Goal: Task Accomplishment & Management: Complete application form

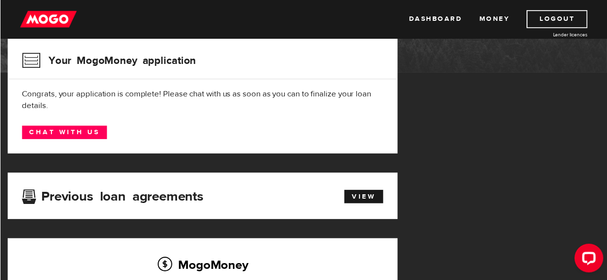
scroll to position [129, 0]
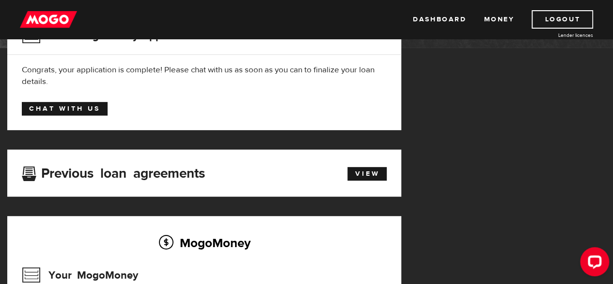
click at [62, 110] on link "Chat with us" at bounding box center [65, 109] width 86 height 14
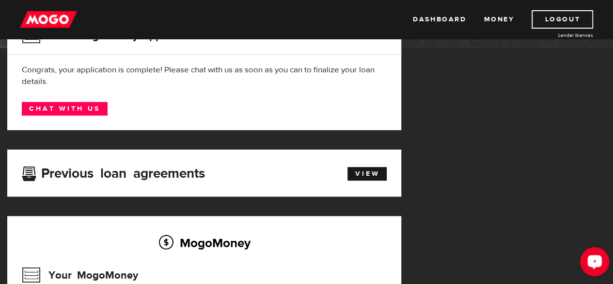
click at [591, 256] on div "Open LiveChat chat widget" at bounding box center [595, 261] width 16 height 16
click at [591, 258] on icon "Open LiveChat chat widget" at bounding box center [595, 261] width 9 height 6
click at [594, 255] on div "Open LiveChat chat widget" at bounding box center [595, 261] width 16 height 16
click at [598, 261] on icon "Open LiveChat chat widget" at bounding box center [595, 261] width 9 height 6
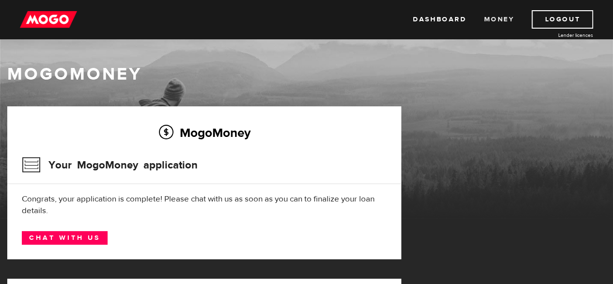
click at [495, 20] on link "Money" at bounding box center [499, 19] width 31 height 18
click at [442, 17] on link "Dashboard" at bounding box center [439, 19] width 53 height 18
click at [473, 18] on ul "Dashboard Money Logout" at bounding box center [503, 19] width 180 height 18
click at [485, 19] on link "Money" at bounding box center [499, 19] width 31 height 18
click at [32, 17] on img at bounding box center [48, 19] width 57 height 18
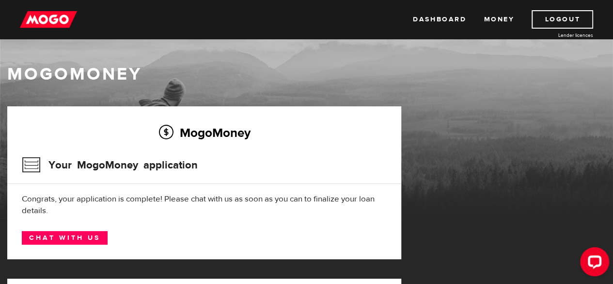
click at [52, 21] on img at bounding box center [48, 19] width 57 height 18
click at [44, 25] on img at bounding box center [48, 19] width 57 height 18
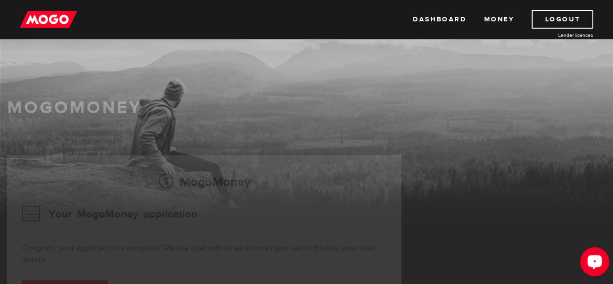
click at [591, 260] on icon "Open LiveChat chat widget" at bounding box center [595, 261] width 9 height 6
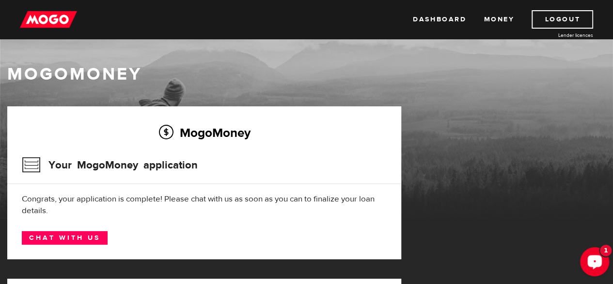
click at [599, 253] on div "Open LiveChat chat widget" at bounding box center [595, 261] width 16 height 16
click at [429, 18] on link "Dashboard" at bounding box center [439, 19] width 53 height 18
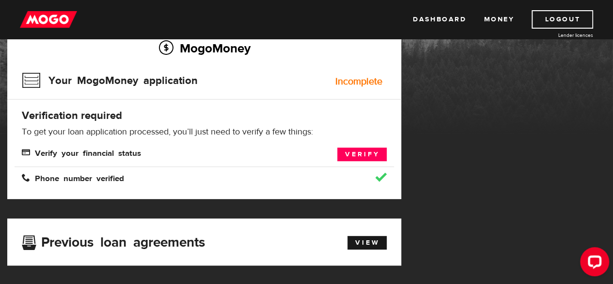
scroll to position [64, 0]
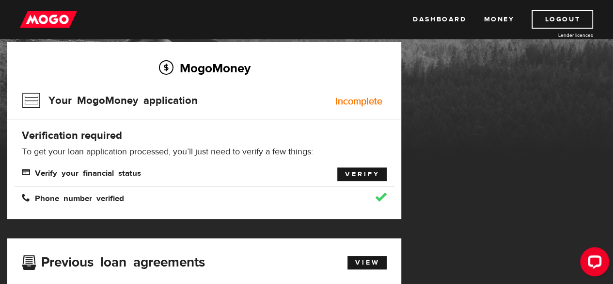
click at [351, 170] on link "Verify" at bounding box center [361, 174] width 49 height 14
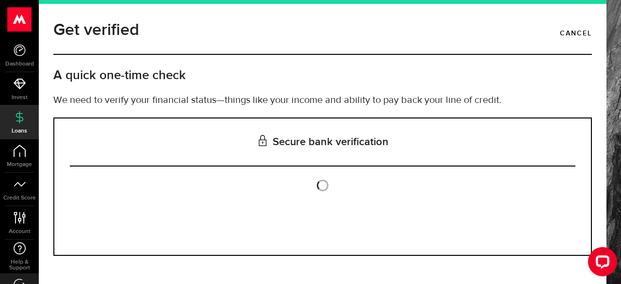
click at [300, 224] on div "Is this the bank account you want us to get your bank statements from? We requi…" at bounding box center [322, 210] width 505 height 59
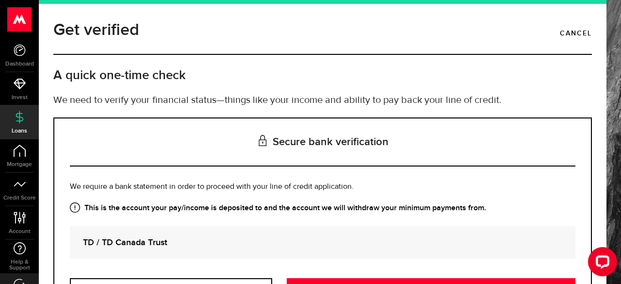
scroll to position [98, 0]
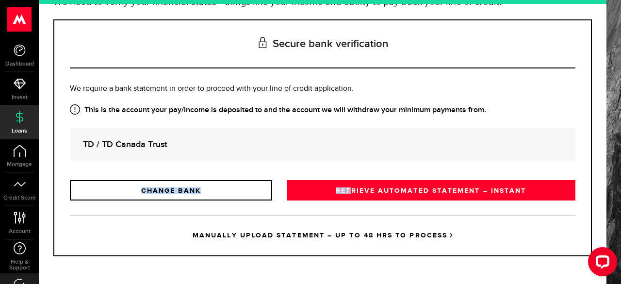
drag, startPoint x: 346, startPoint y: 186, endPoint x: 339, endPoint y: 133, distance: 53.3
click at [342, 134] on div "Is this the bank account you want us to get your bank statements from? We requi…" at bounding box center [322, 141] width 505 height 117
click at [285, 149] on strong "TD / TD Canada Trust" at bounding box center [322, 144] width 479 height 13
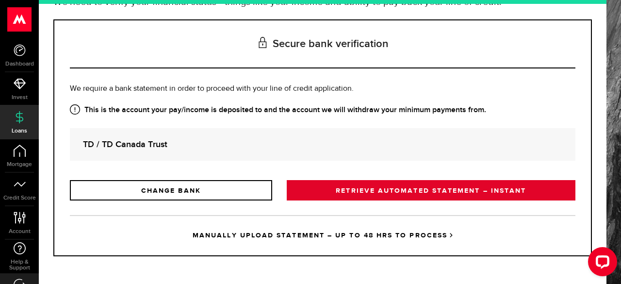
click at [378, 186] on link "RETRIEVE AUTOMATED STATEMENT – INSTANT" at bounding box center [431, 190] width 288 height 20
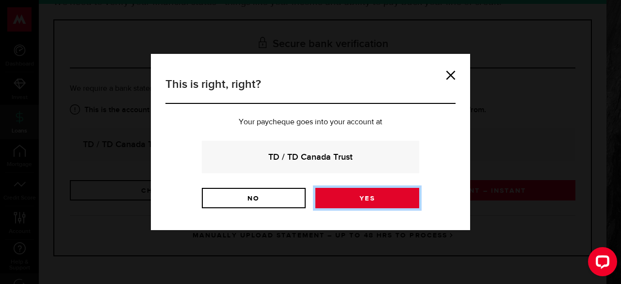
click at [355, 198] on link "Yes" at bounding box center [367, 198] width 104 height 20
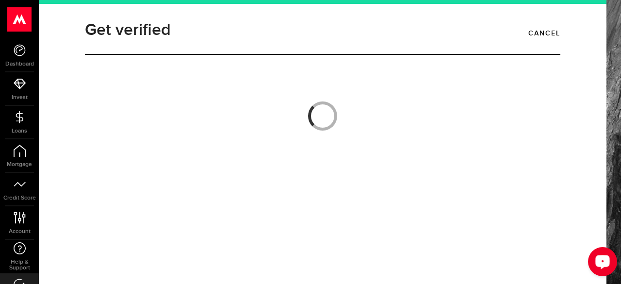
click at [600, 259] on icon "Open LiveChat chat widget" at bounding box center [602, 261] width 9 height 6
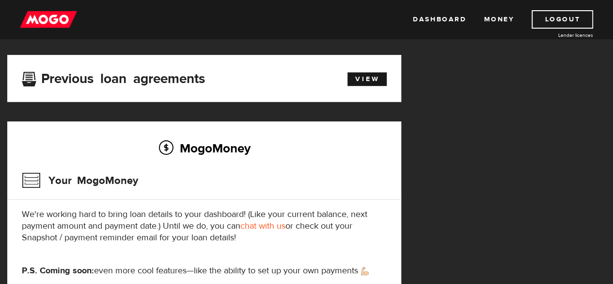
scroll to position [258, 0]
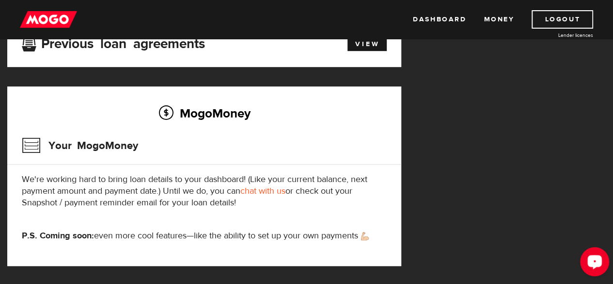
click at [607, 260] on button "Open LiveChat chat widget" at bounding box center [594, 261] width 29 height 29
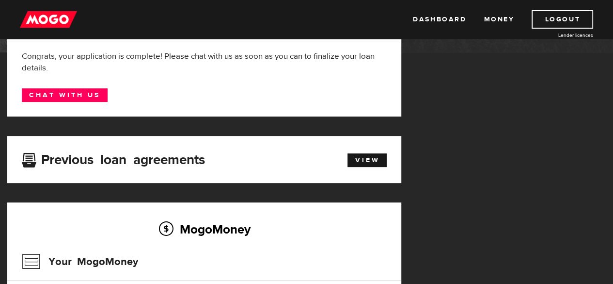
scroll to position [64, 0]
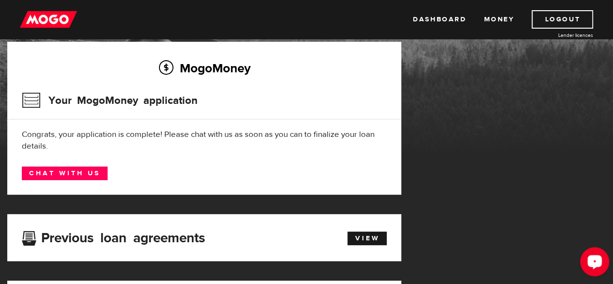
click at [589, 258] on div "Open LiveChat chat widget" at bounding box center [595, 261] width 16 height 16
click at [592, 253] on div "Open LiveChat chat widget" at bounding box center [595, 261] width 16 height 16
drag, startPoint x: 595, startPoint y: 266, endPoint x: 1166, endPoint y: 509, distance: 620.9
click at [595, 266] on div "Open LiveChat chat widget" at bounding box center [595, 261] width 16 height 16
drag, startPoint x: 596, startPoint y: 256, endPoint x: 1169, endPoint y: 499, distance: 622.2
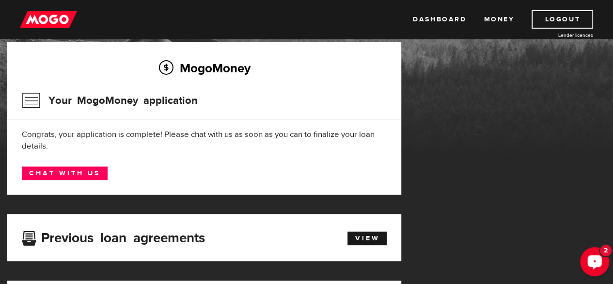
click at [596, 256] on div "Open LiveChat chat widget" at bounding box center [595, 261] width 16 height 16
click at [600, 258] on div "Open LiveChat chat widget" at bounding box center [595, 261] width 16 height 16
